Goal: Communication & Community: Answer question/provide support

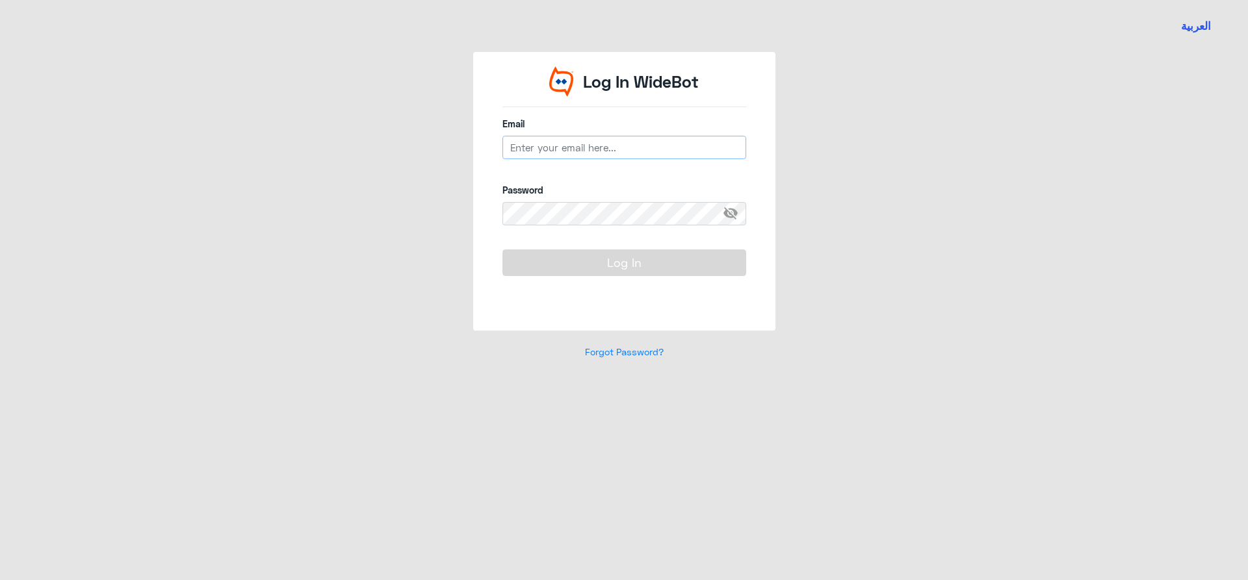
type input "[EMAIL_ADDRESS][DOMAIN_NAME]"
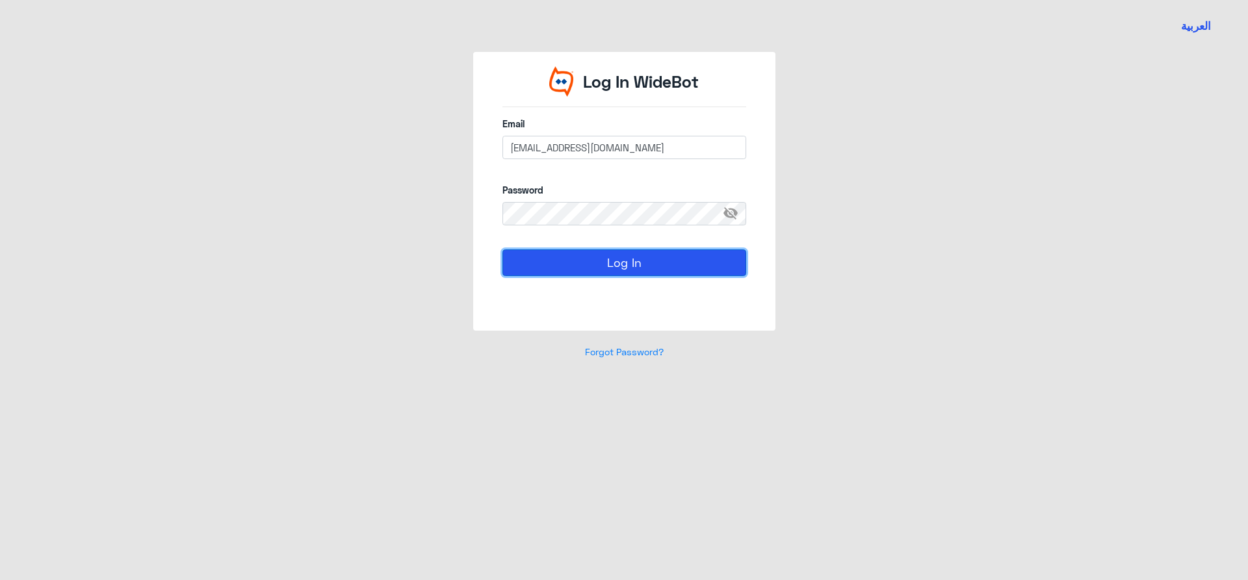
click at [604, 270] on button "Log In" at bounding box center [624, 263] width 244 height 26
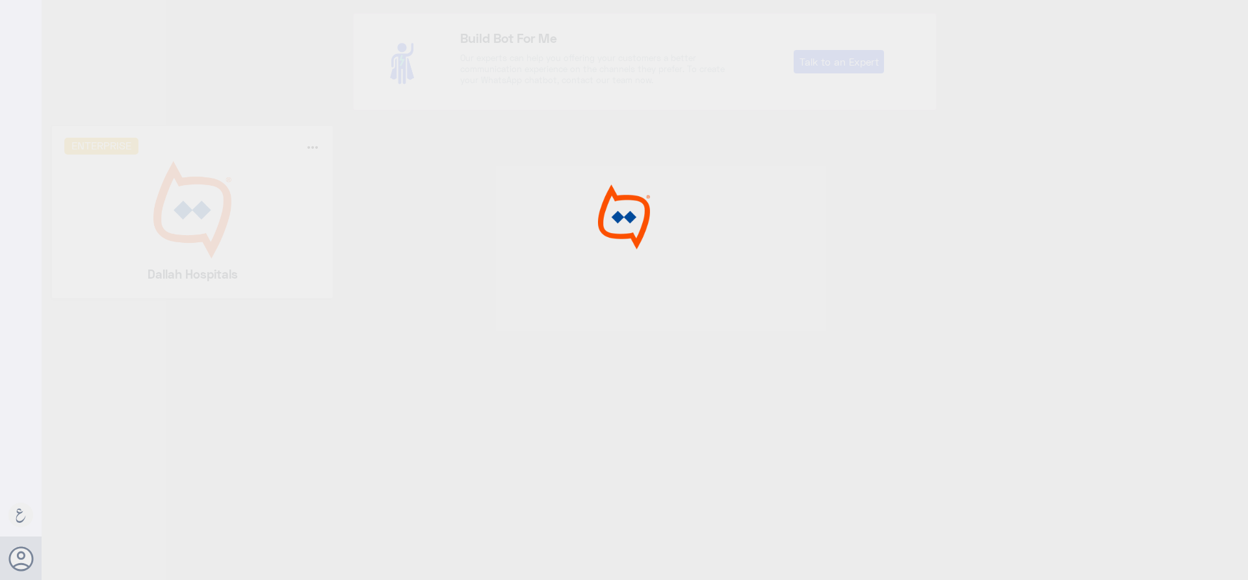
click at [296, 218] on div at bounding box center [624, 292] width 1248 height 584
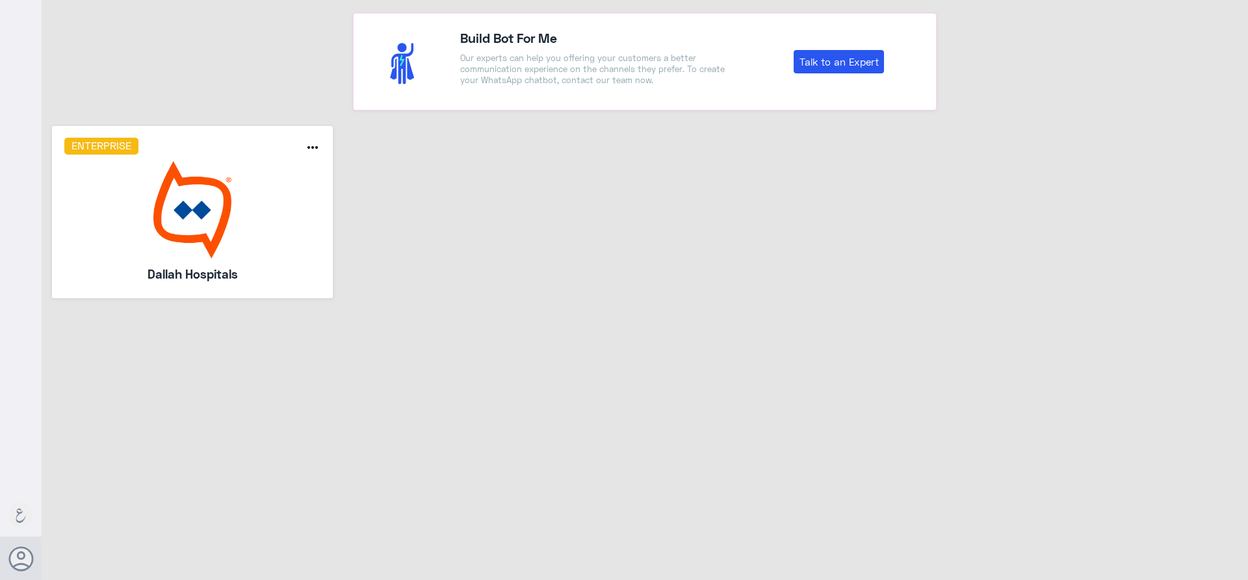
click at [296, 218] on img at bounding box center [192, 209] width 257 height 97
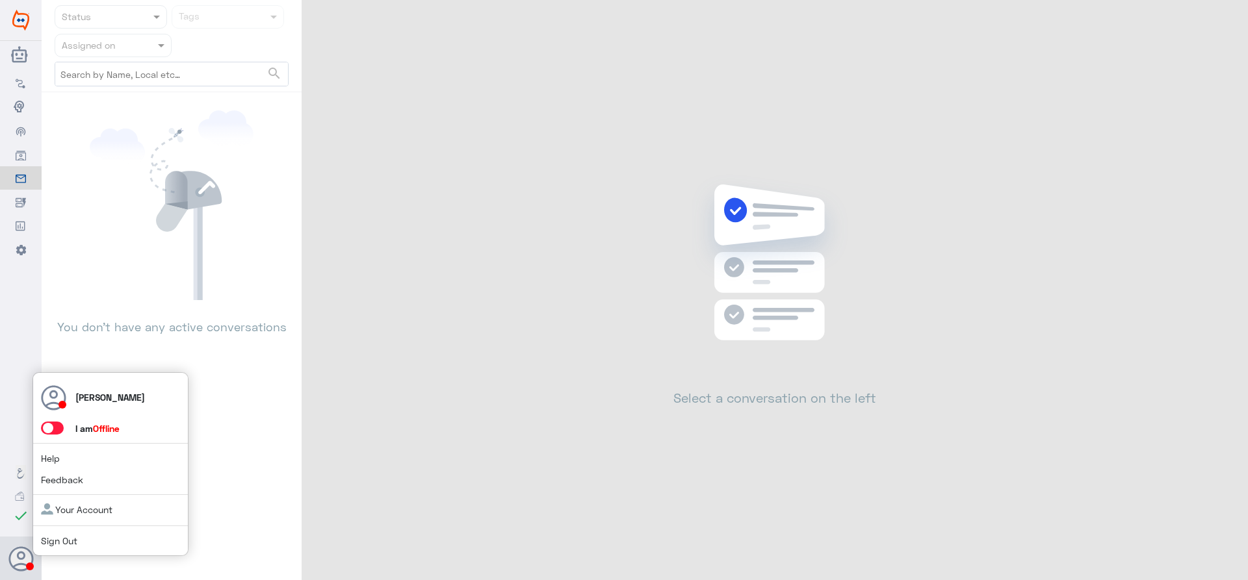
click at [60, 425] on span at bounding box center [52, 428] width 23 height 13
click at [0, 0] on input "checkbox" at bounding box center [0, 0] width 0 height 0
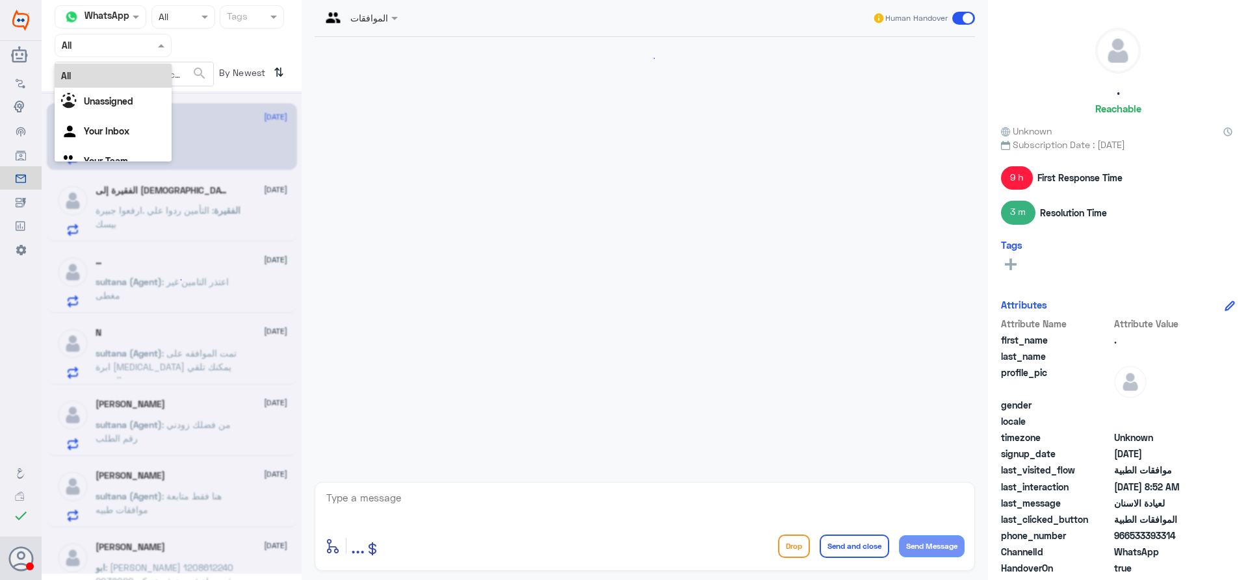
click at [122, 45] on input "text" at bounding box center [97, 45] width 71 height 15
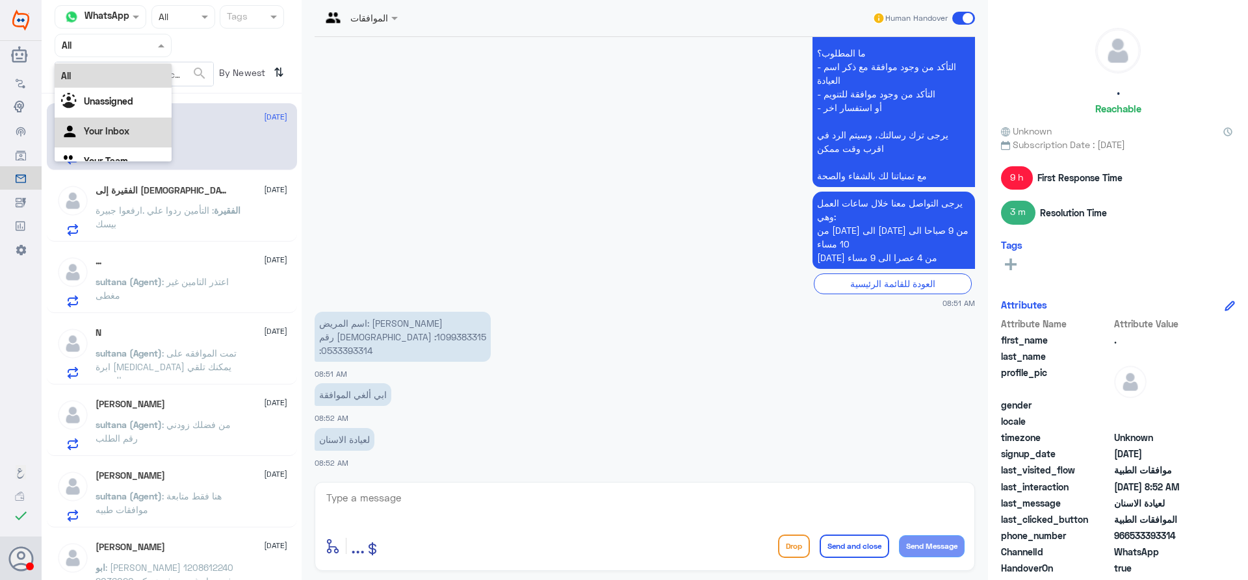
click at [130, 133] on div "Your Inbox" at bounding box center [113, 133] width 117 height 30
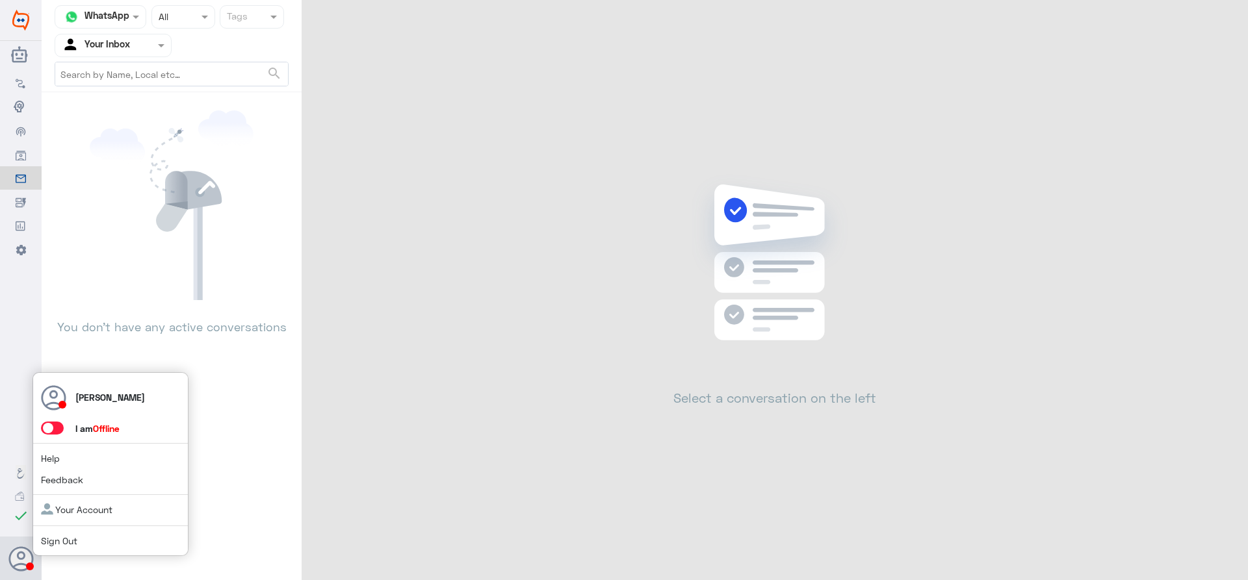
click at [58, 433] on span at bounding box center [52, 428] width 23 height 13
click at [0, 0] on input "checkbox" at bounding box center [0, 0] width 0 height 0
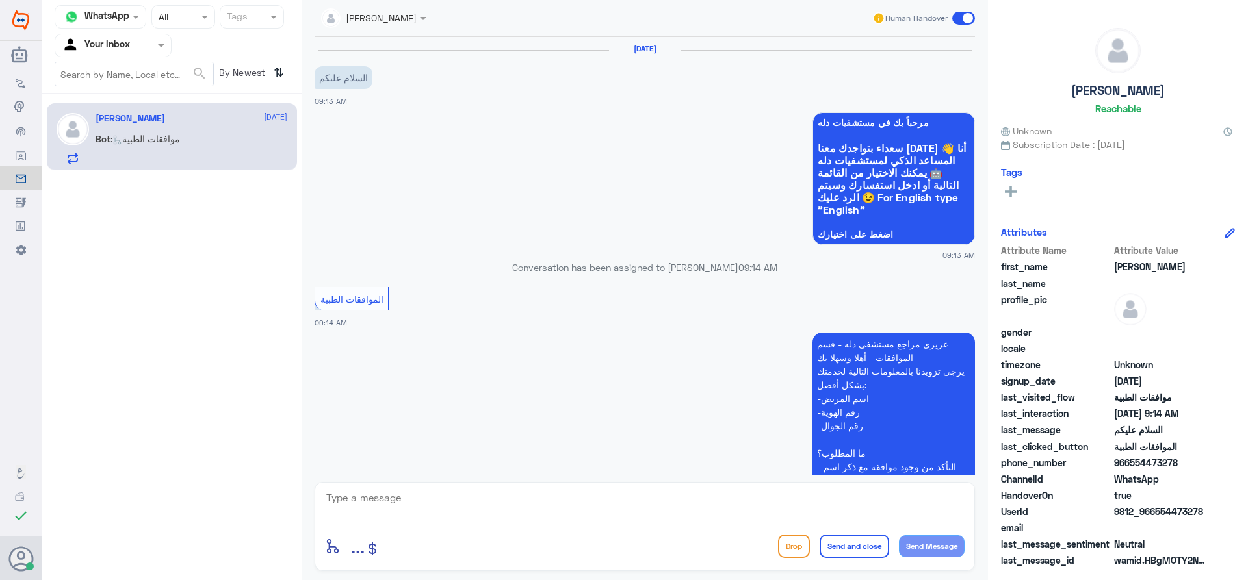
scroll to position [198, 0]
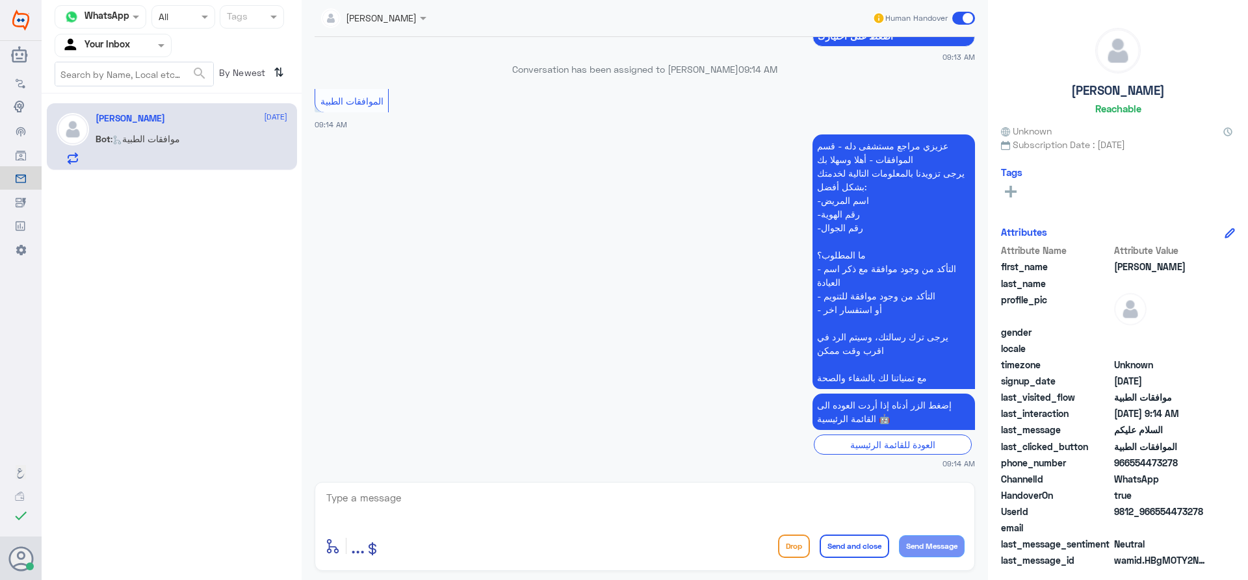
click at [128, 41] on input "text" at bounding box center [97, 45] width 71 height 15
click at [123, 144] on Team "Your Team" at bounding box center [106, 144] width 44 height 11
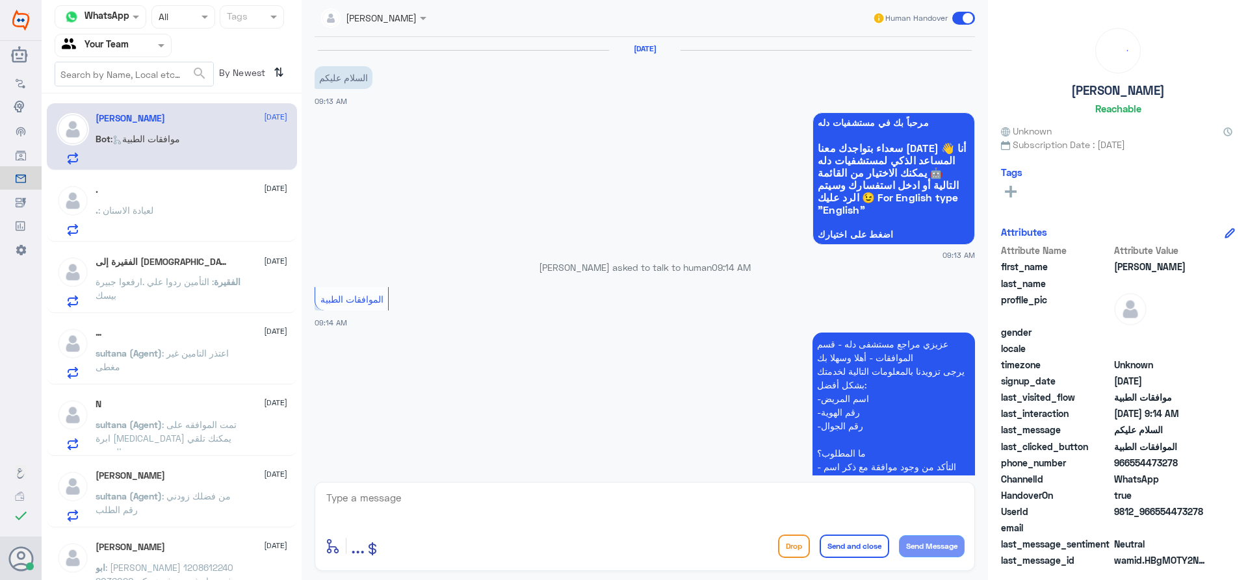
scroll to position [198, 0]
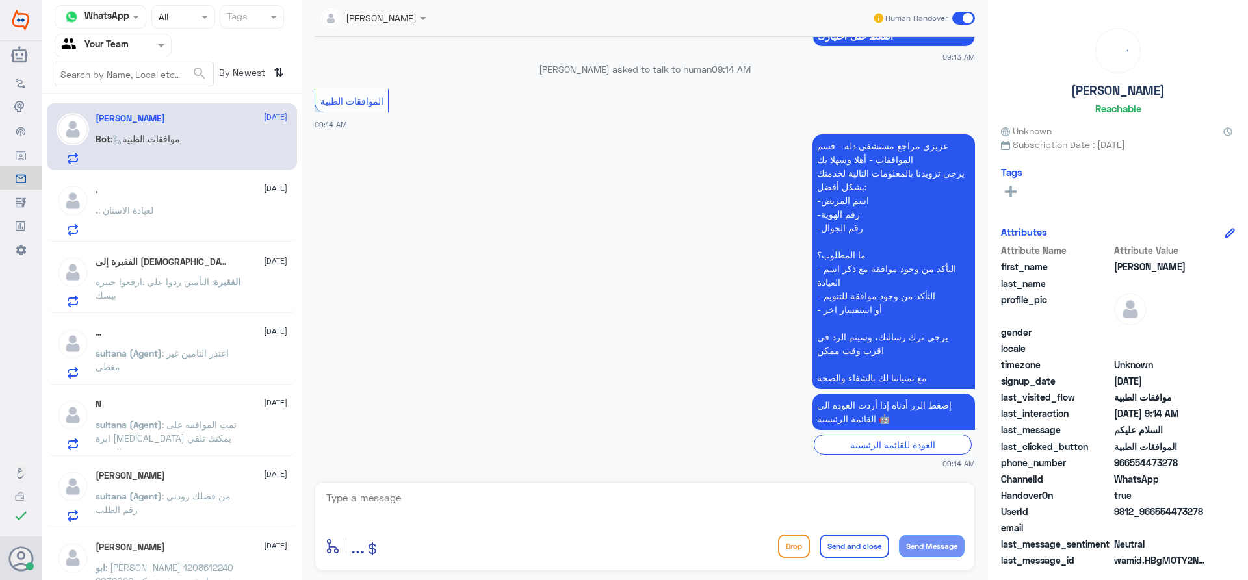
click at [221, 192] on div ". [DATE]" at bounding box center [192, 190] width 192 height 11
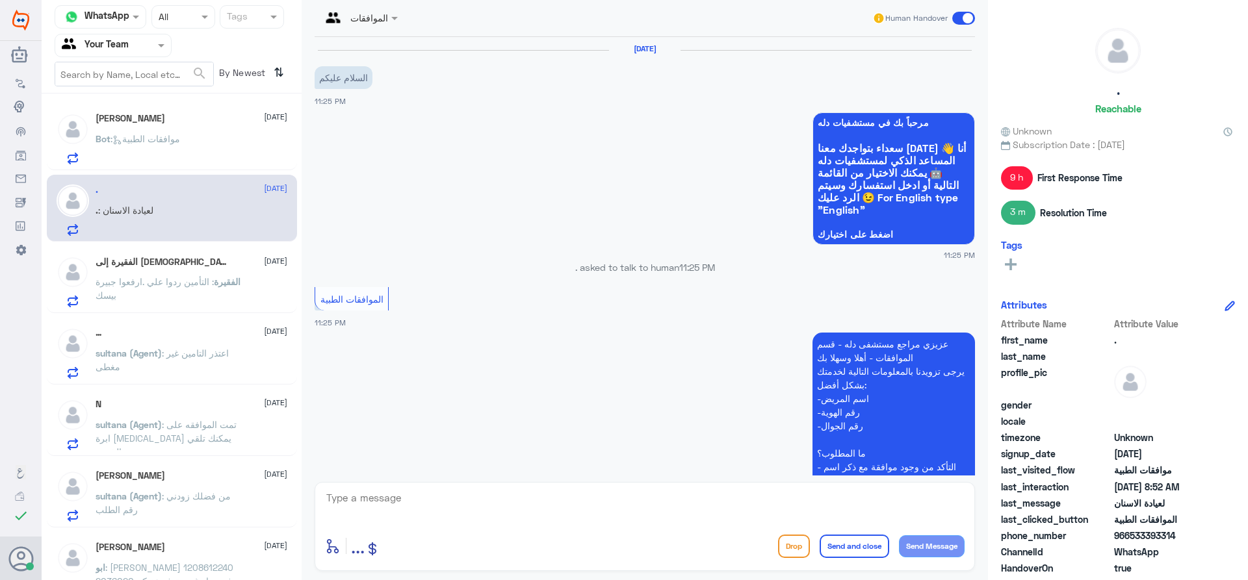
scroll to position [1286, 0]
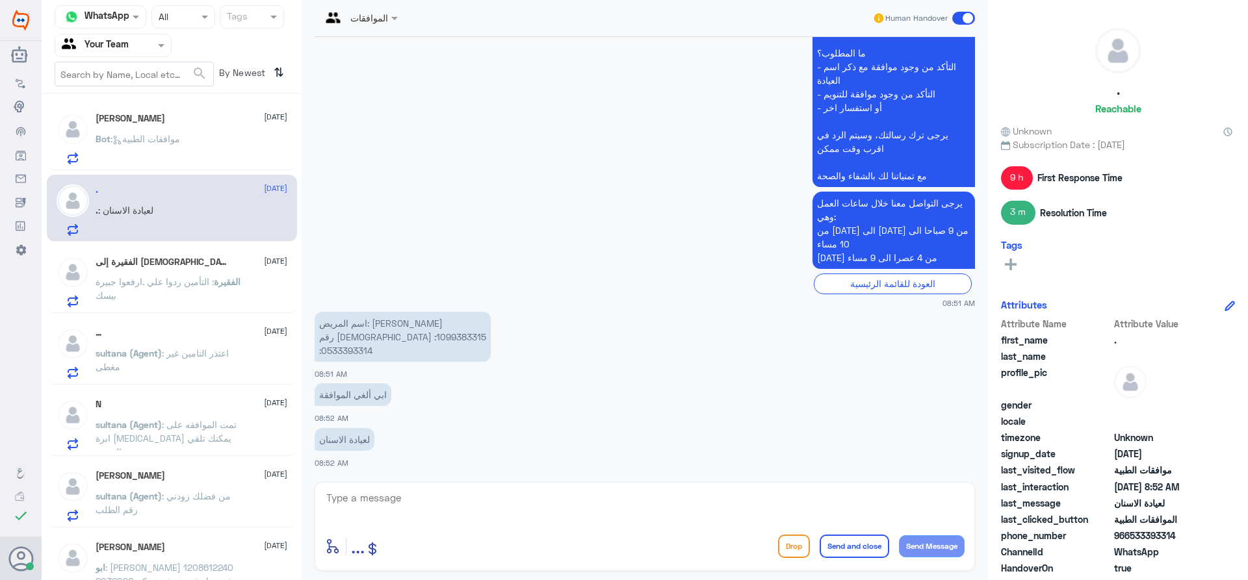
click at [238, 274] on div "الفقيرة إلى [DEMOGRAPHIC_DATA] 8 [DATE] الفقيرة : التأمين ردوا علي .ارفعوا جبير…" at bounding box center [192, 281] width 192 height 51
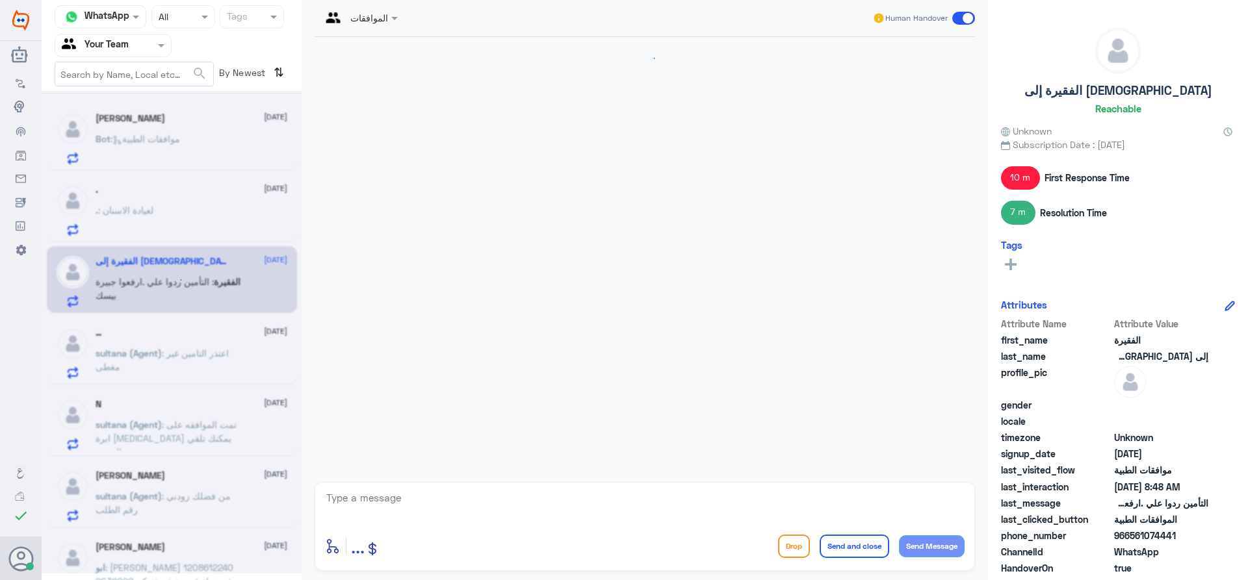
scroll to position [1149, 0]
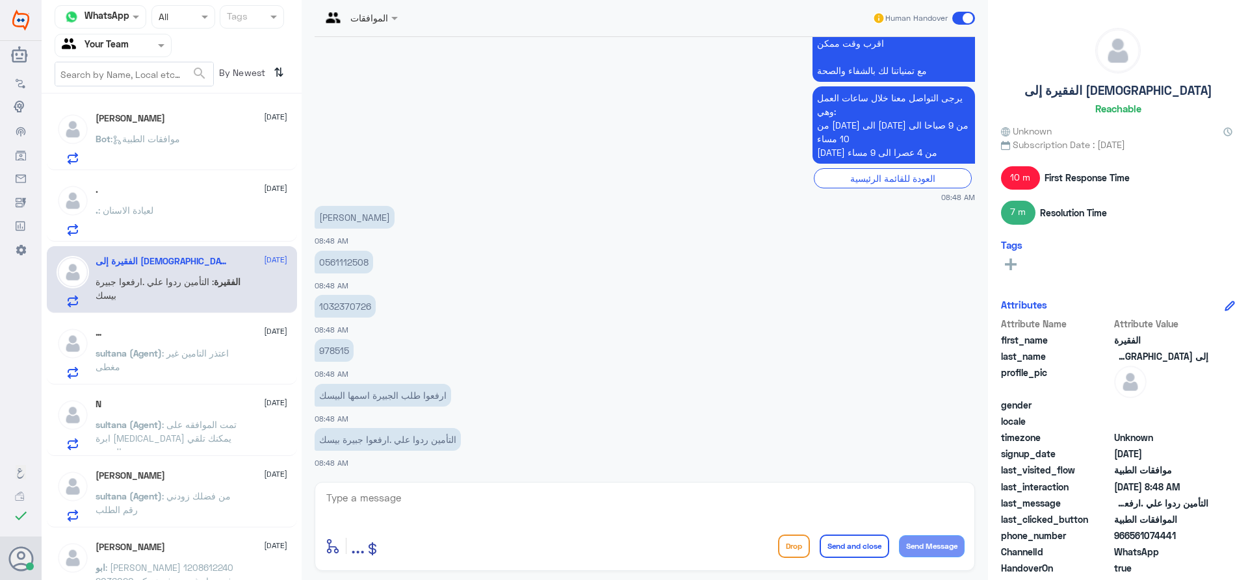
click at [224, 351] on span ": اعتذر التامين غير مغطى" at bounding box center [162, 360] width 133 height 25
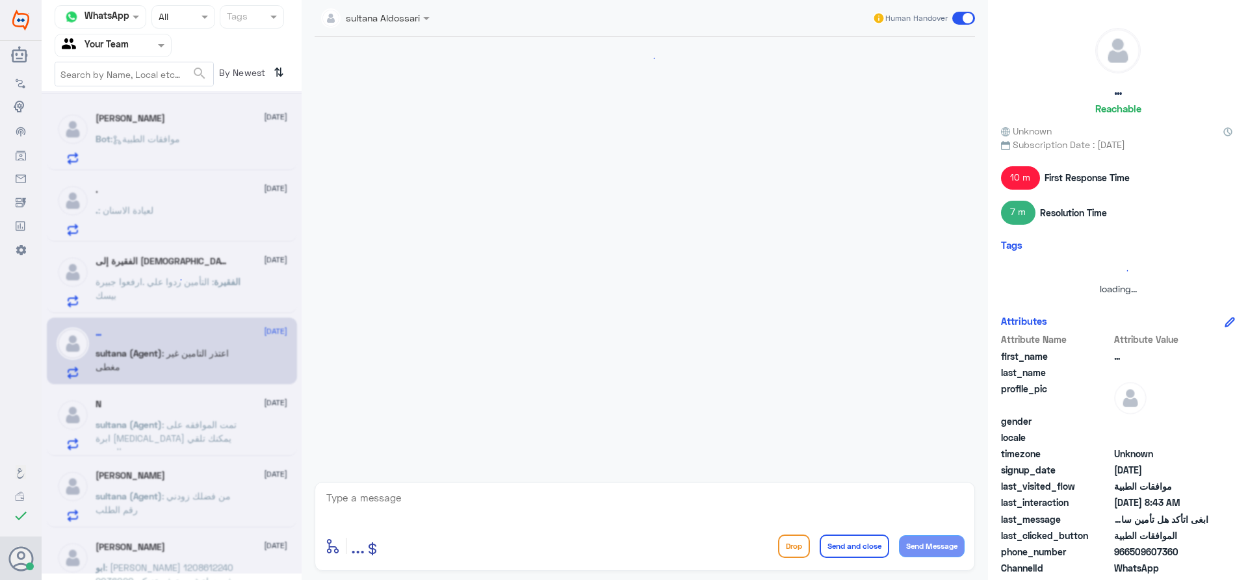
scroll to position [489, 0]
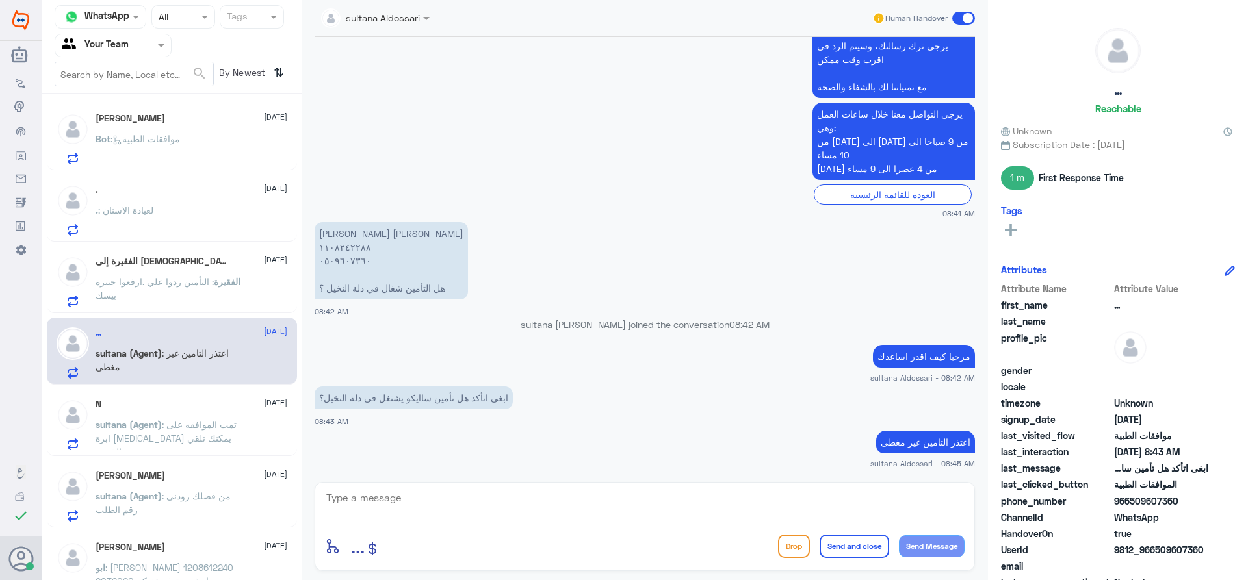
click at [162, 127] on div "[PERSON_NAME] [DATE] Bot : موافقات الطبية" at bounding box center [192, 138] width 192 height 51
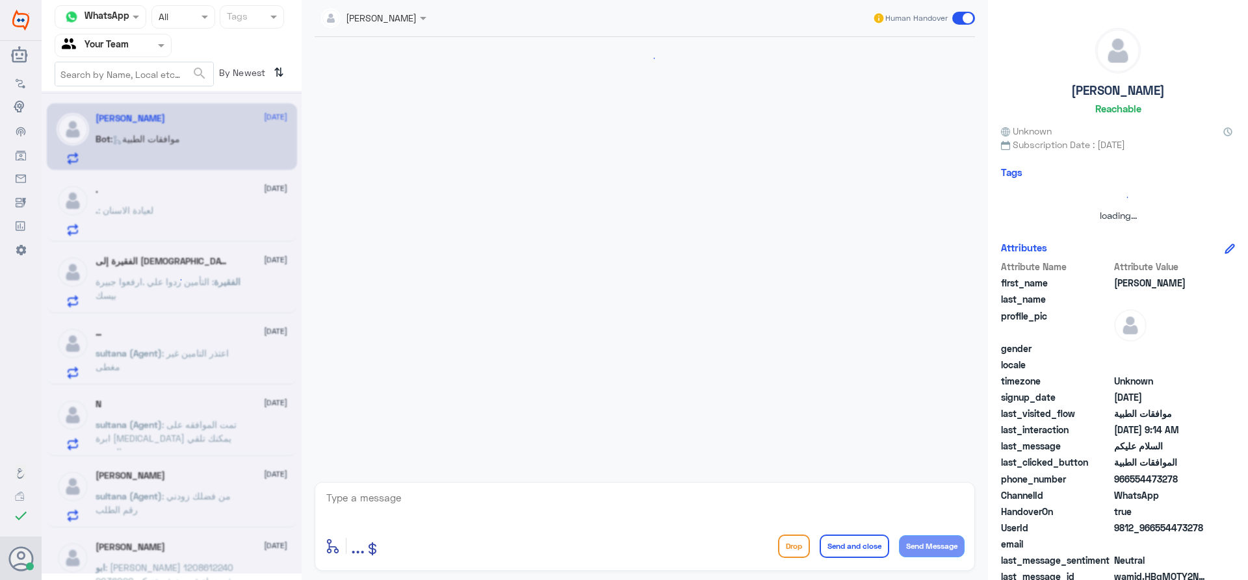
scroll to position [198, 0]
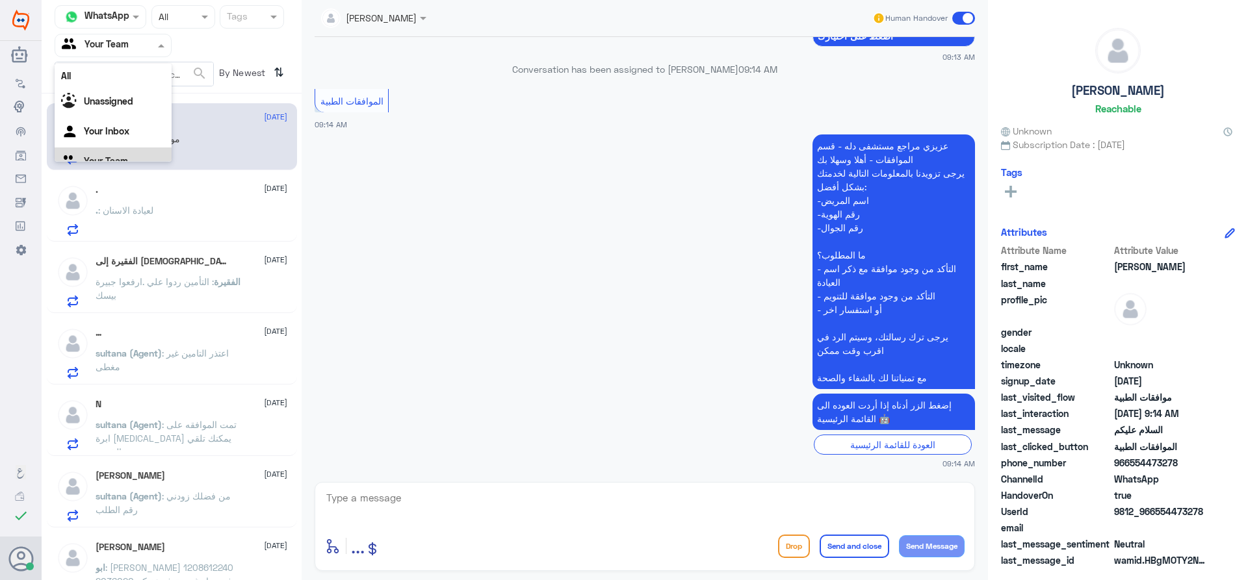
click at [114, 51] on input "text" at bounding box center [97, 45] width 71 height 15
click at [122, 103] on div "Your Inbox" at bounding box center [113, 116] width 117 height 30
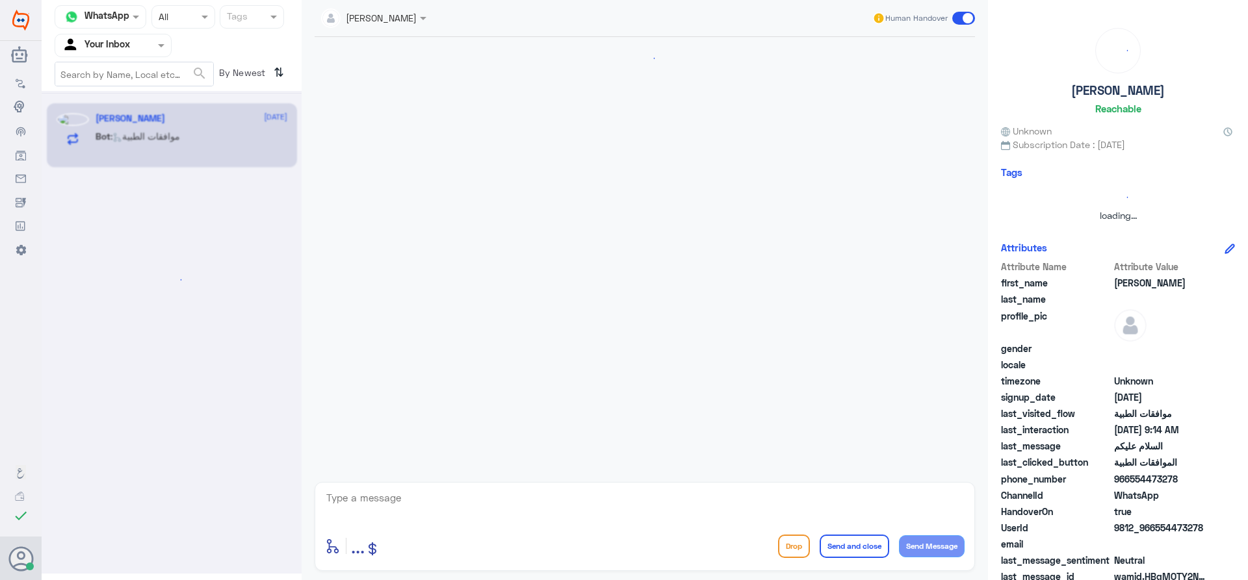
scroll to position [0, 0]
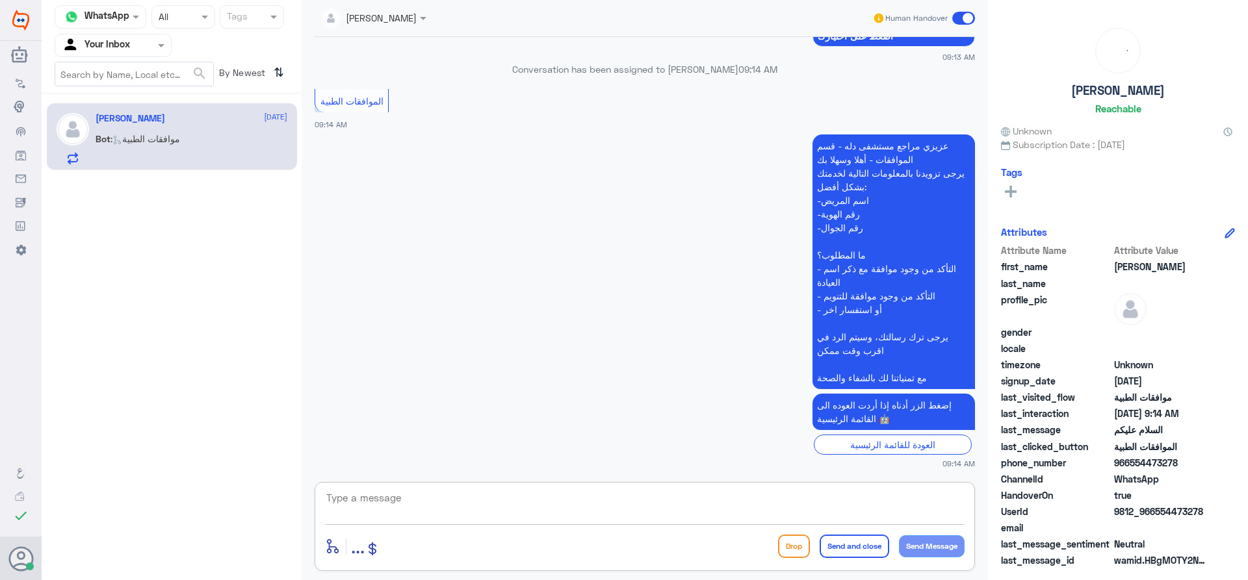
click at [582, 506] on textarea at bounding box center [644, 505] width 639 height 32
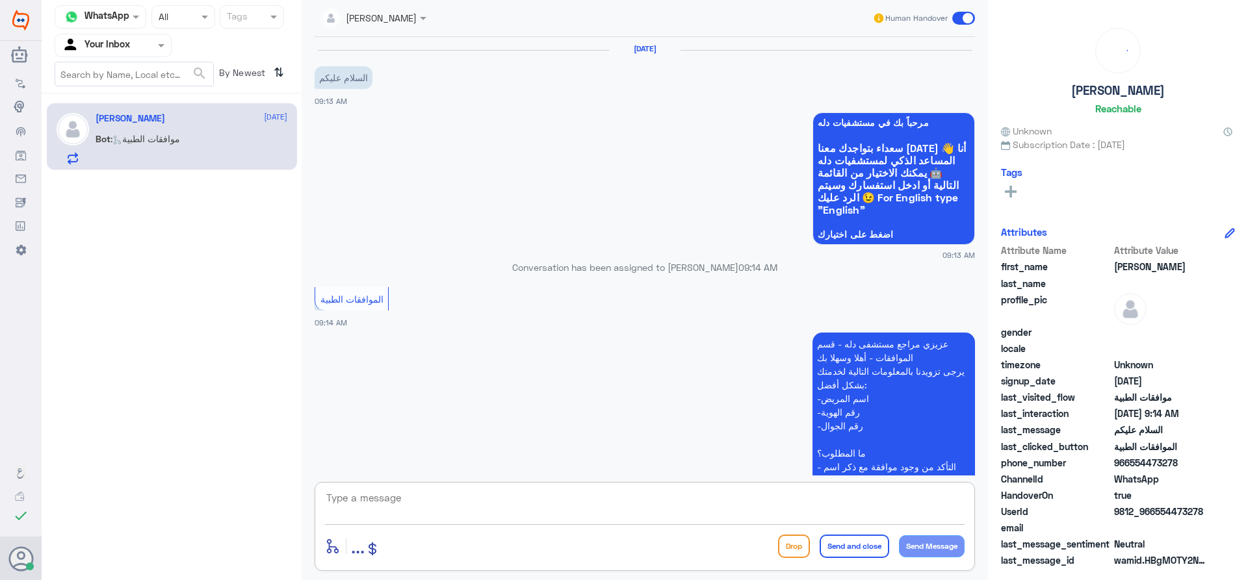
click at [552, 509] on textarea at bounding box center [644, 505] width 639 height 32
type textarea "وعليكم السلام كيف اقدر اخدمك"
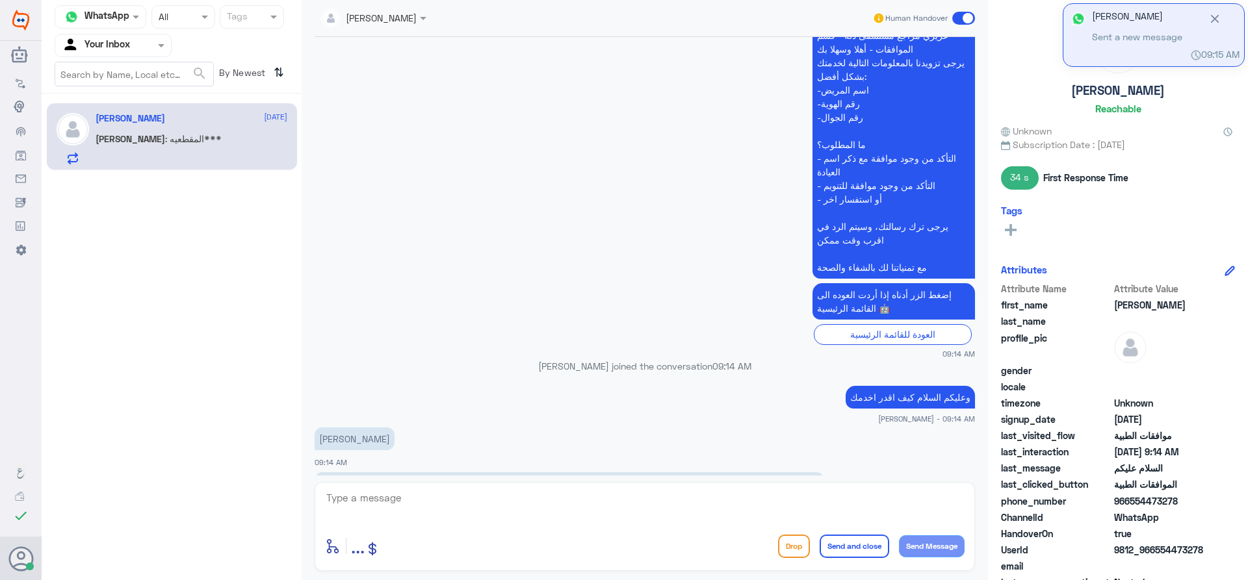
scroll to position [373, 0]
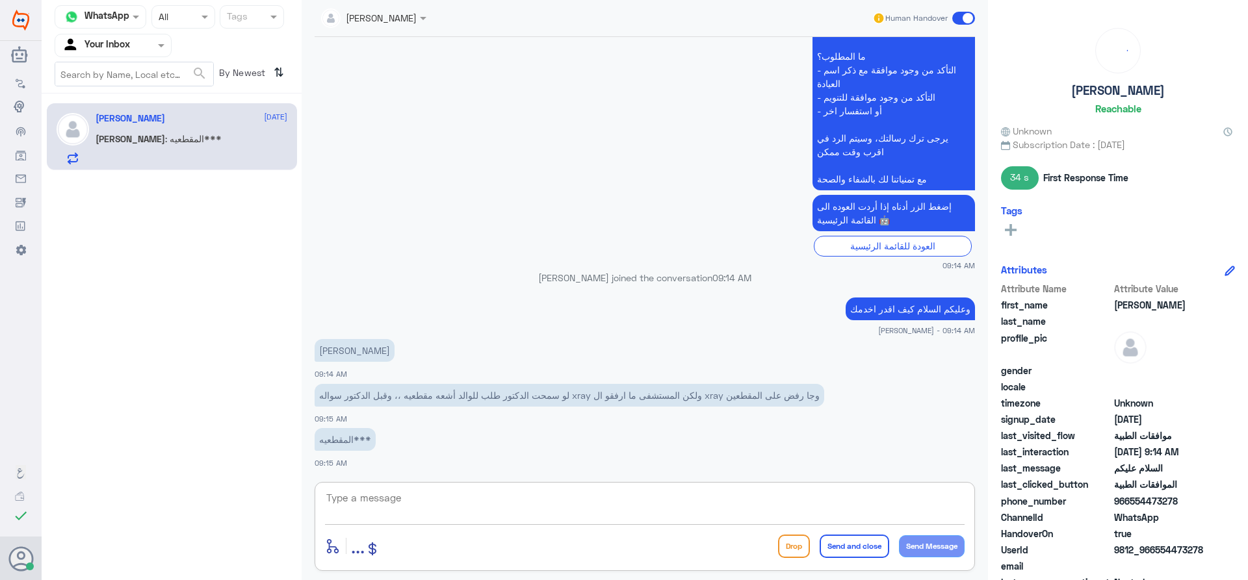
click at [497, 508] on textarea at bounding box center [644, 505] width 639 height 32
type textarea "j"
type textarea "زودني برقم الهوية من فضلك"
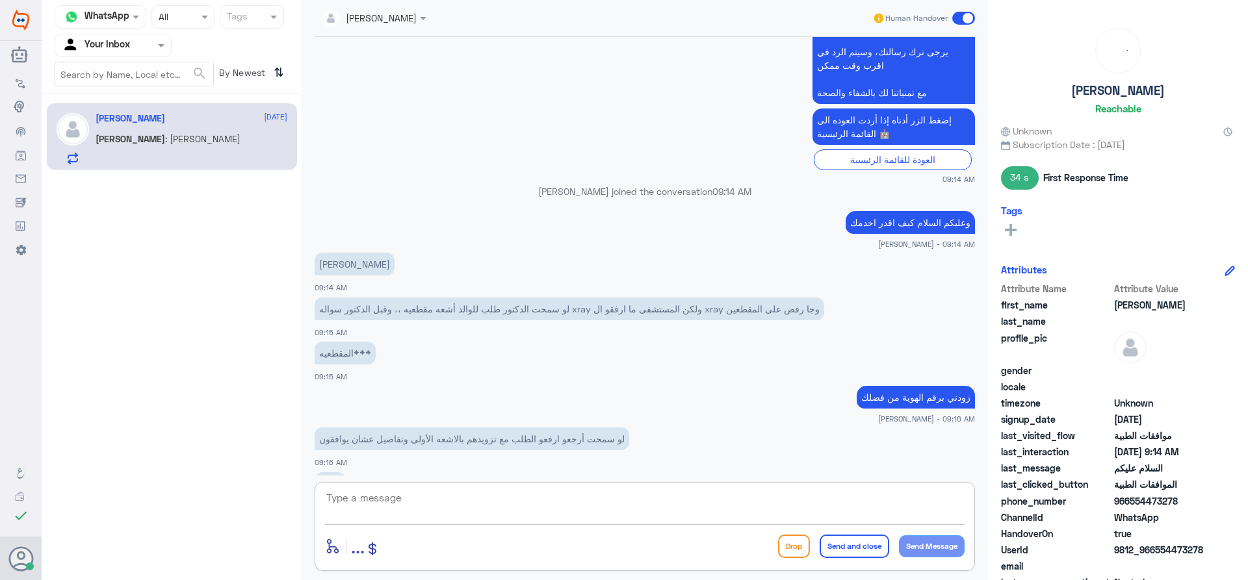
scroll to position [593, 0]
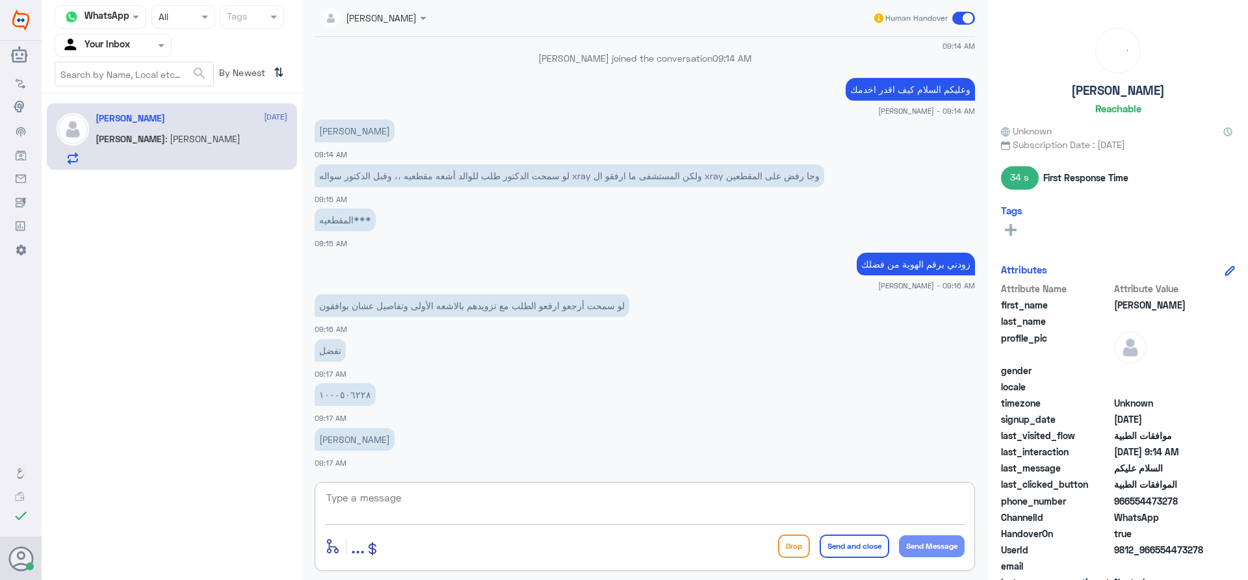
click at [446, 497] on textarea at bounding box center [644, 505] width 639 height 32
click at [367, 493] on textarea "100506228" at bounding box center [644, 505] width 639 height 32
click at [333, 499] on textarea "100506228" at bounding box center [644, 505] width 639 height 32
click at [333, 497] on textarea "1000506228" at bounding box center [644, 505] width 639 height 32
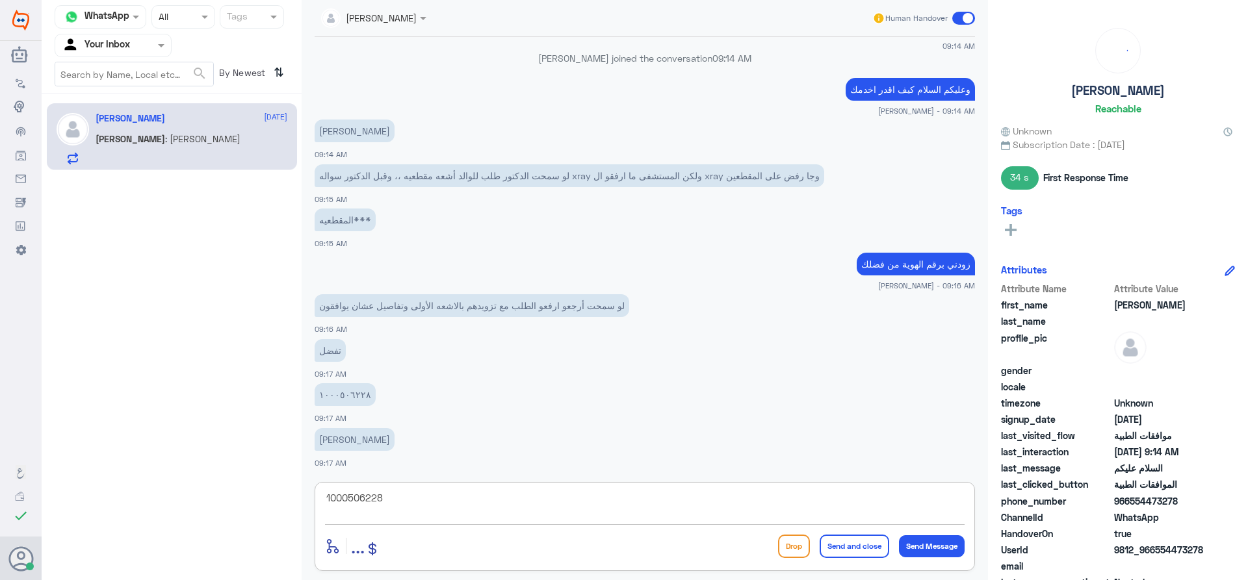
click at [333, 497] on textarea "1000506228" at bounding box center [644, 505] width 639 height 32
type textarea "1000506228"
type textarea "تم الافاق قيد المعالجة الان"
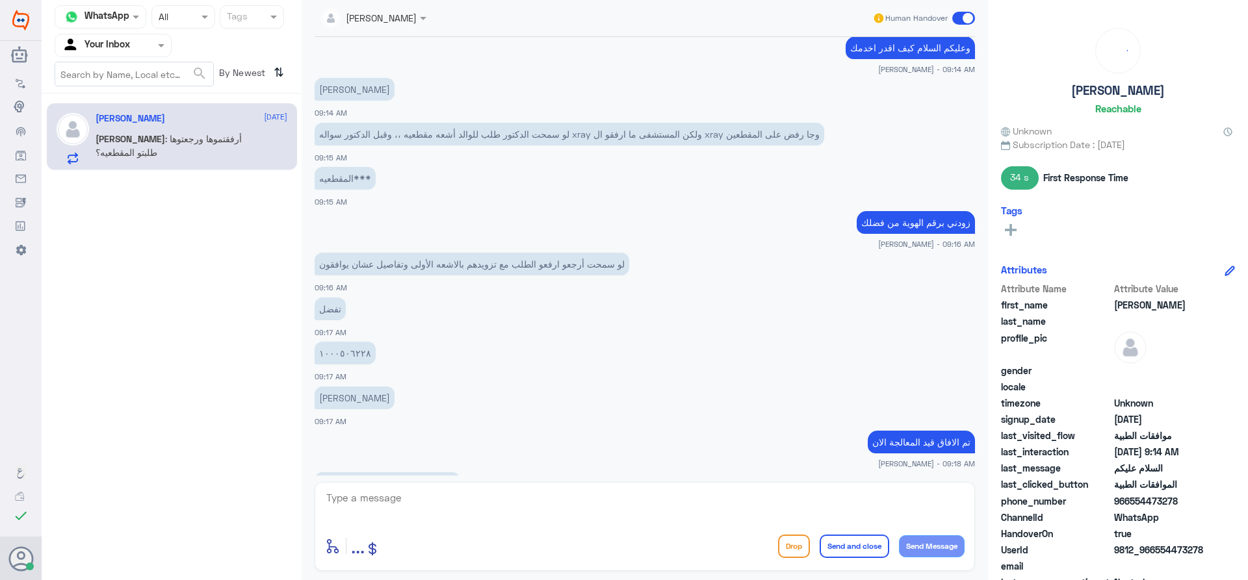
scroll to position [678, 0]
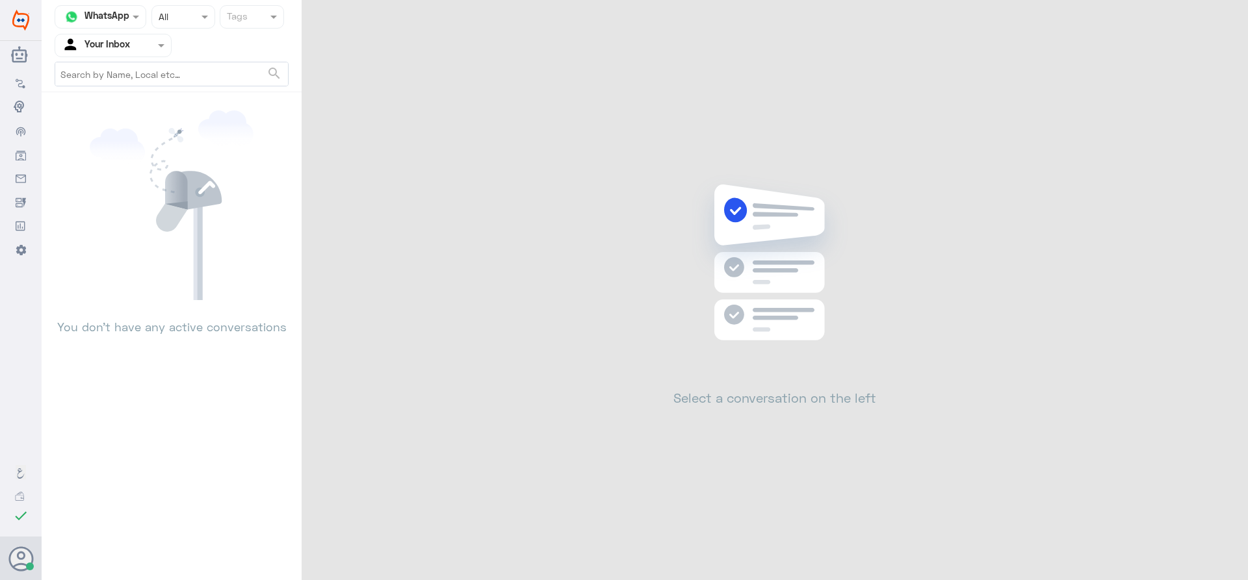
click at [143, 42] on div at bounding box center [113, 45] width 116 height 15
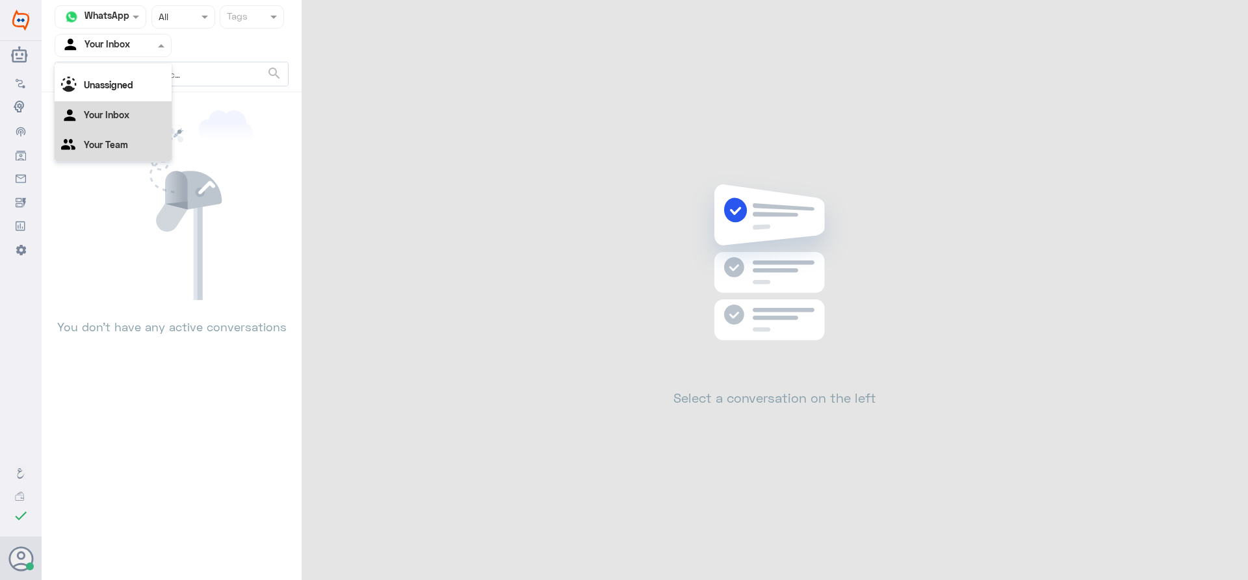
click at [128, 146] on div "Your Team" at bounding box center [113, 146] width 117 height 30
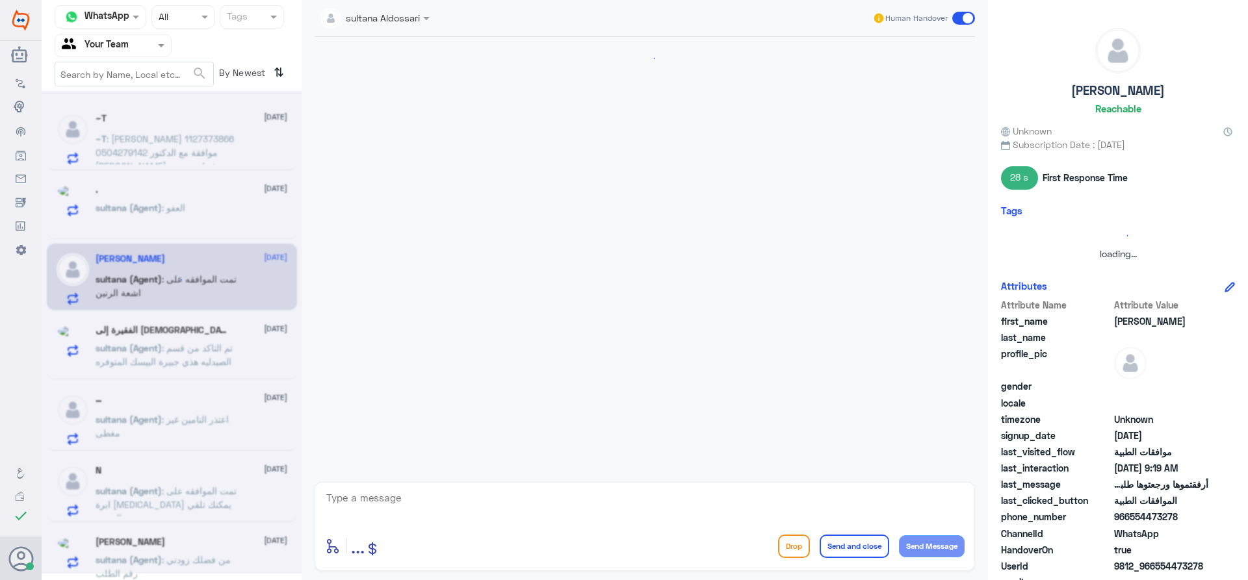
scroll to position [379, 0]
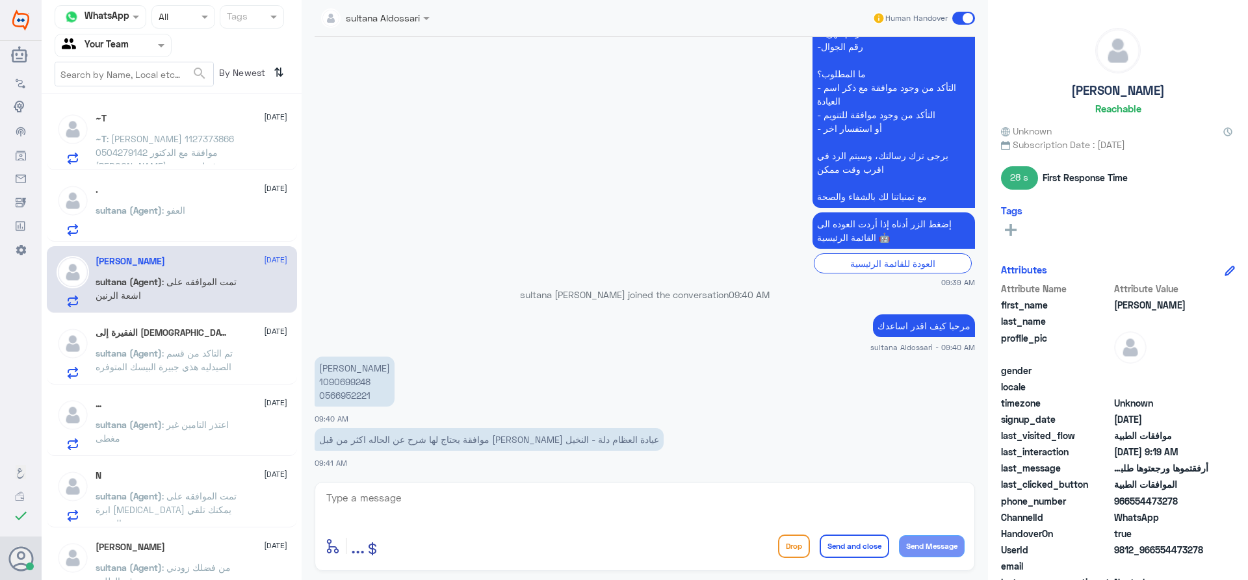
click at [177, 213] on span ": العفو" at bounding box center [173, 210] width 23 height 11
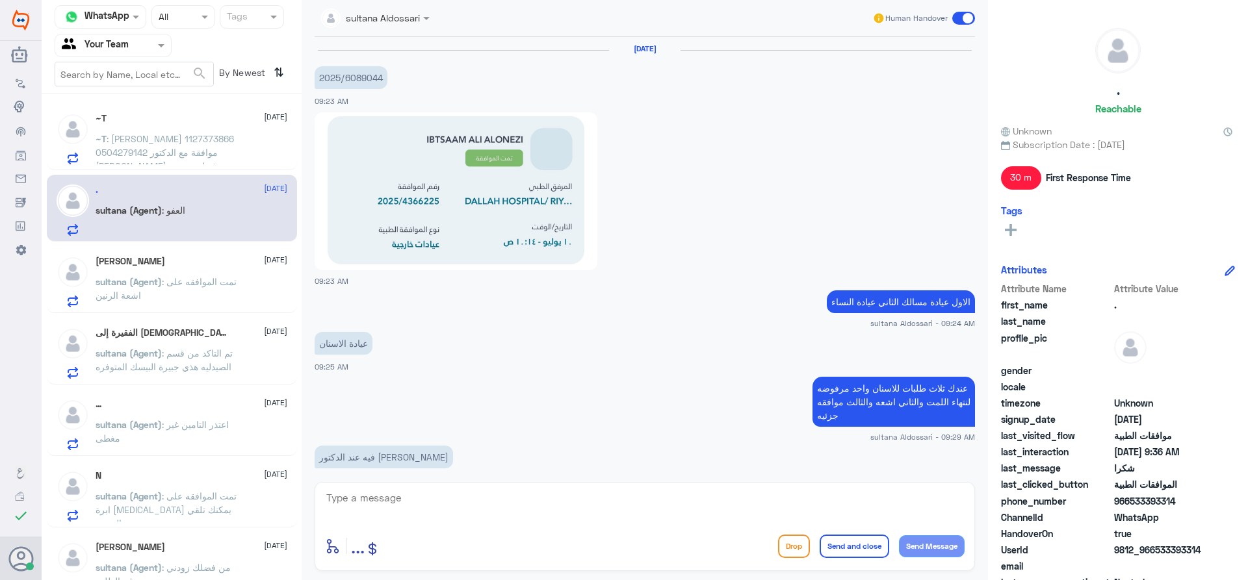
scroll to position [650, 0]
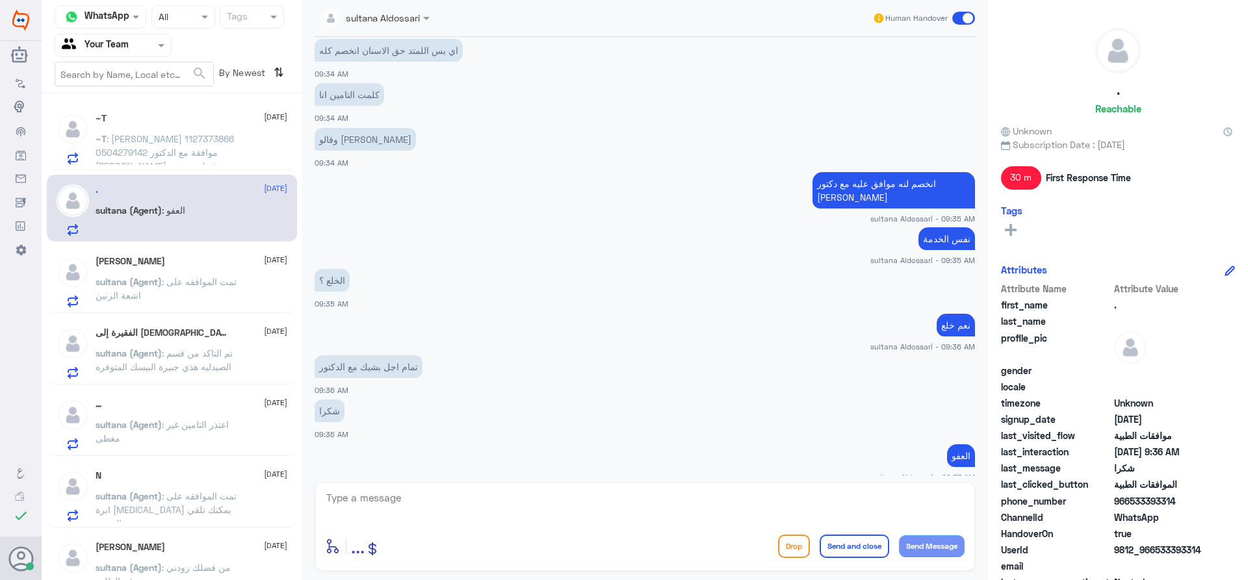
click at [218, 149] on span ": [PERSON_NAME] 1127373866 0504279142 موافقة مع الدكتور [PERSON_NAME]ه رفع لي م…" at bounding box center [165, 172] width 139 height 79
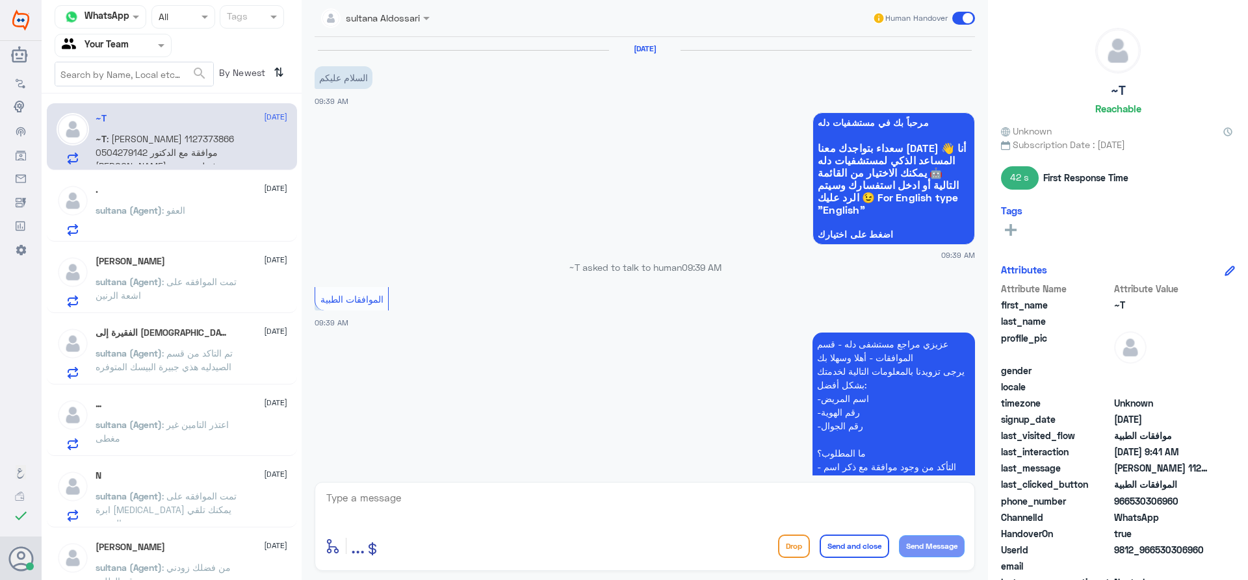
scroll to position [349, 0]
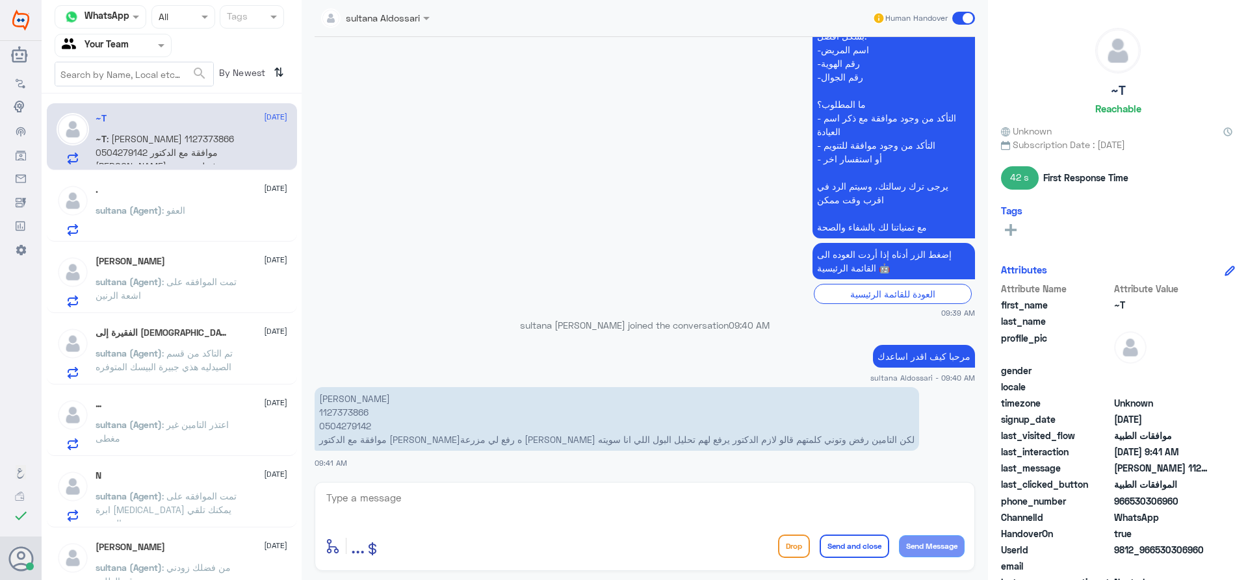
click at [198, 468] on div "N [DATE][PERSON_NAME] (Agent) : تمت الموافقه على ابرة [MEDICAL_DATA] يمكنك تلقي…" at bounding box center [172, 494] width 250 height 67
click at [210, 409] on div "… [DATE]" at bounding box center [192, 404] width 192 height 11
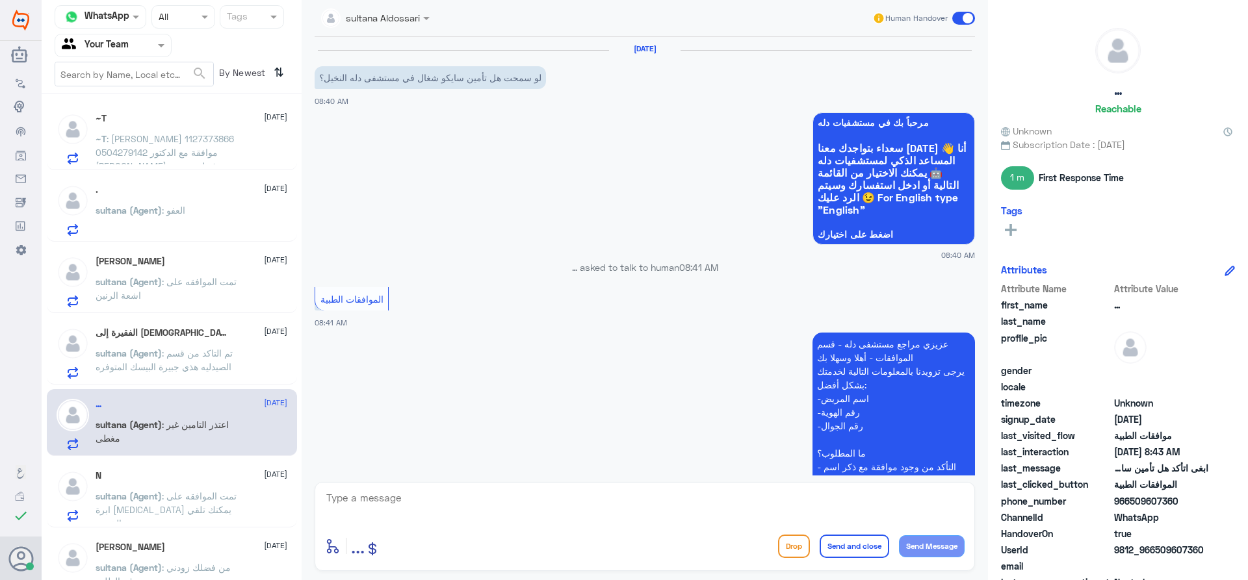
scroll to position [489, 0]
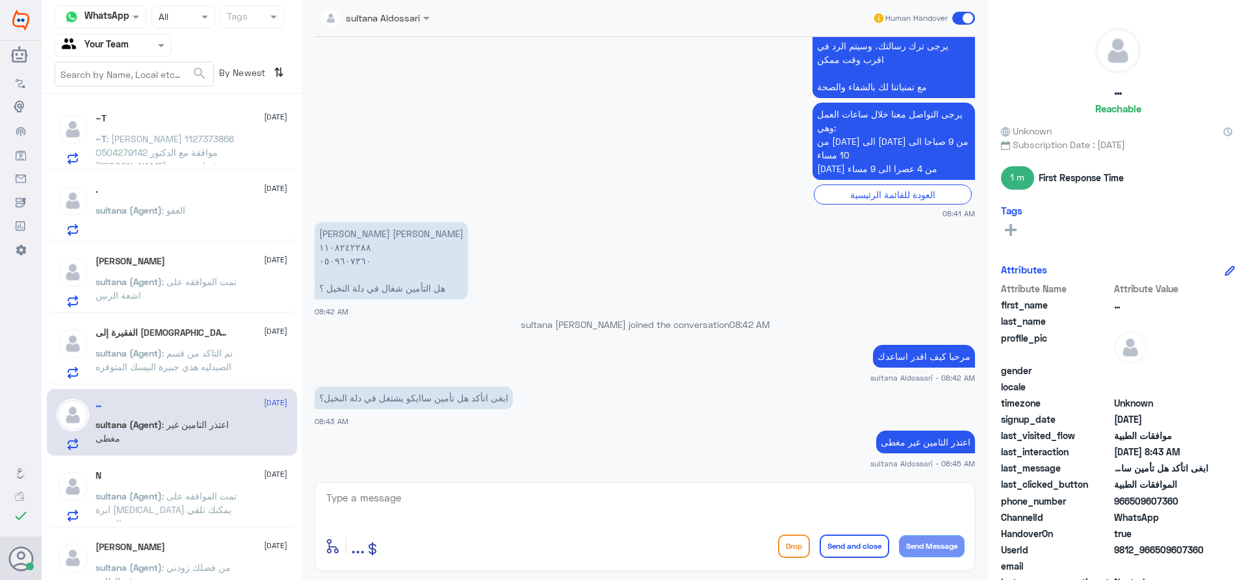
click at [160, 245] on div "~T [DATE] ~T : [PERSON_NAME] 1127373866 0504279142 موافقة مع الدكتور [PERSON_NA…" at bounding box center [172, 342] width 260 height 486
click at [188, 515] on span ": تمت الموافقه على ابرة [MEDICAL_DATA] يمكنك تلقي الخدمة" at bounding box center [166, 510] width 141 height 38
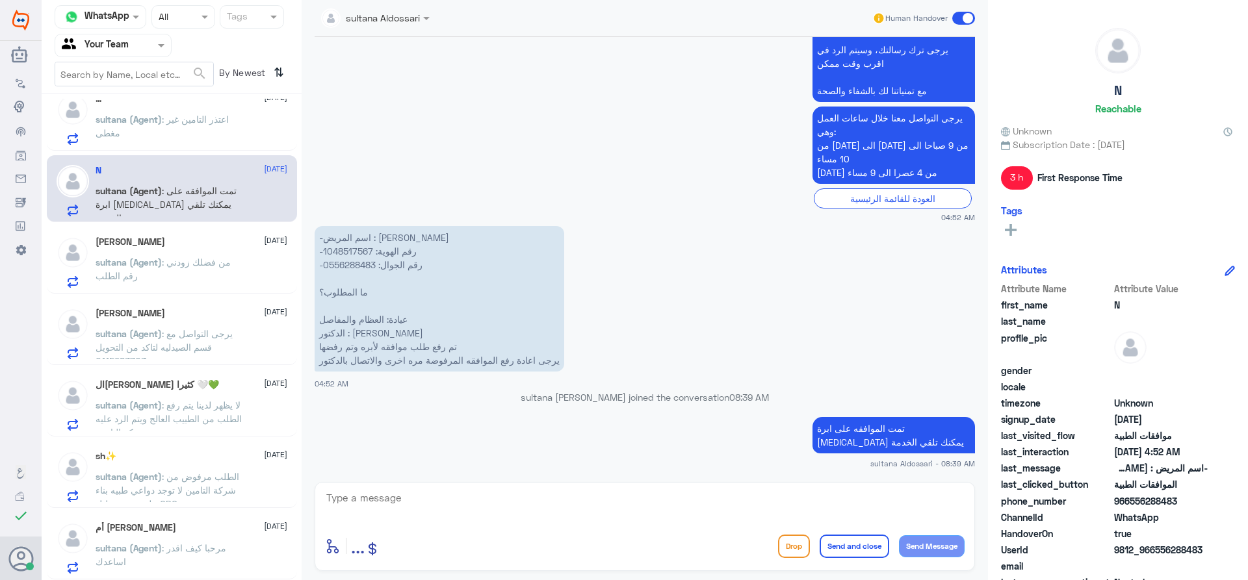
scroll to position [6, 0]
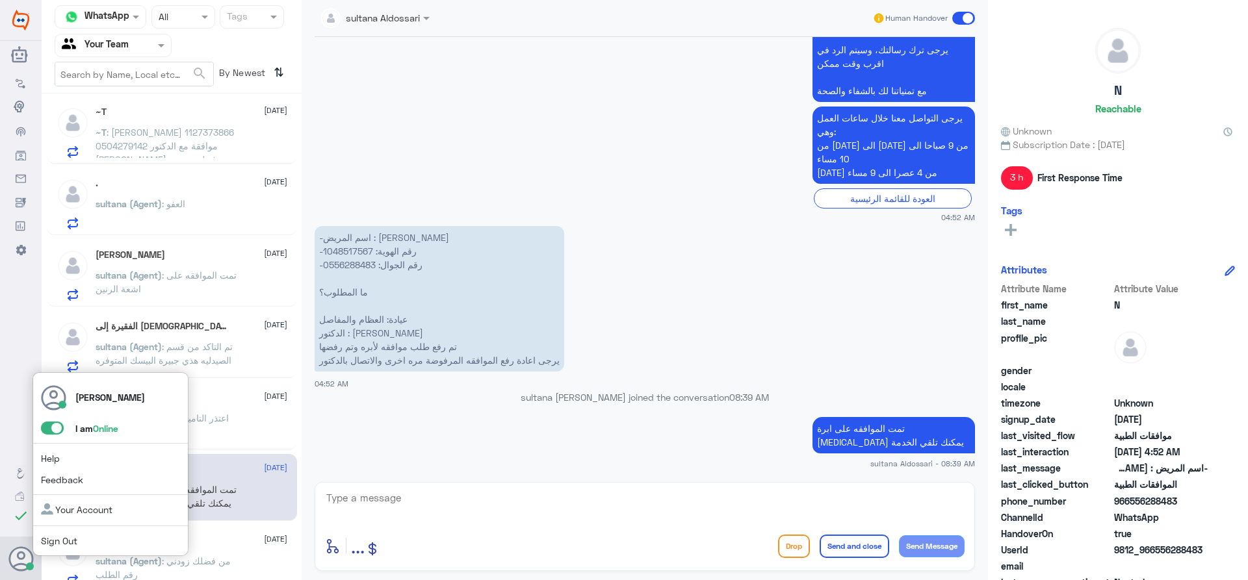
click at [59, 433] on span at bounding box center [52, 428] width 23 height 13
click at [0, 0] on input "checkbox" at bounding box center [0, 0] width 0 height 0
